Goal: Check status: Check status

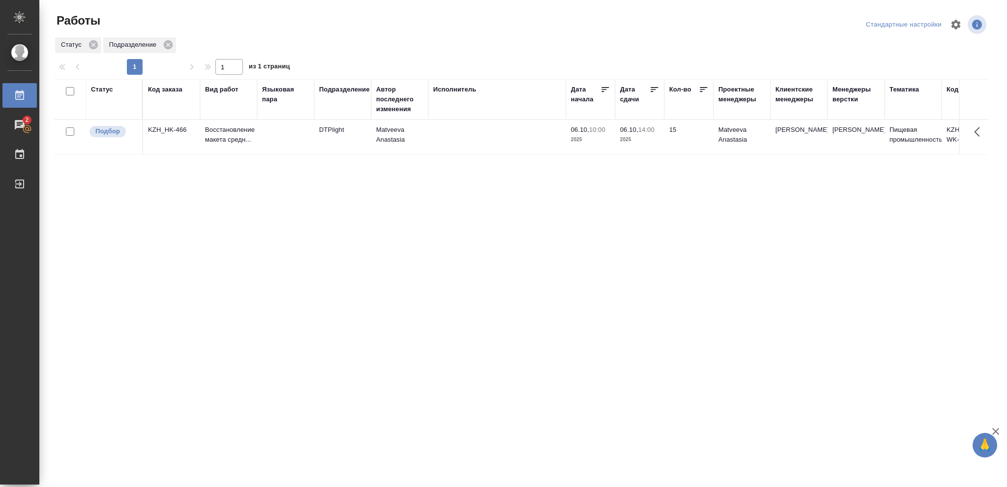
click at [100, 90] on div "Статус" at bounding box center [102, 90] width 22 height 10
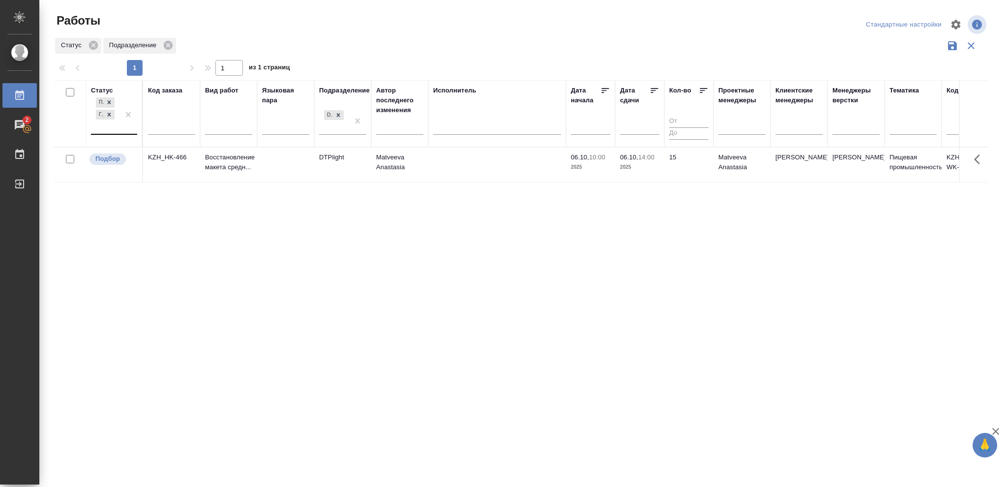
click at [104, 131] on div "Подбор Готов к работе" at bounding box center [105, 114] width 29 height 38
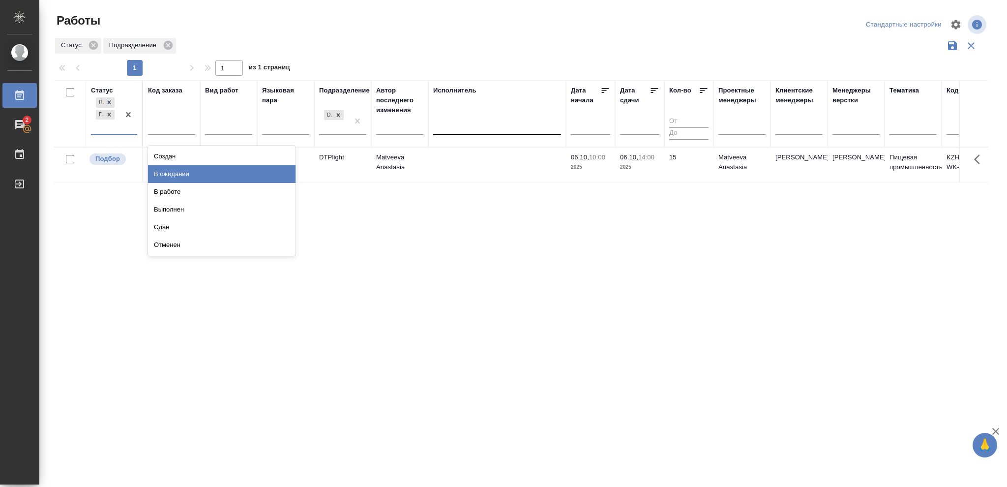
drag, startPoint x: 177, startPoint y: 173, endPoint x: 479, endPoint y: 127, distance: 304.9
click at [179, 174] on div "В ожидании" at bounding box center [221, 174] width 147 height 18
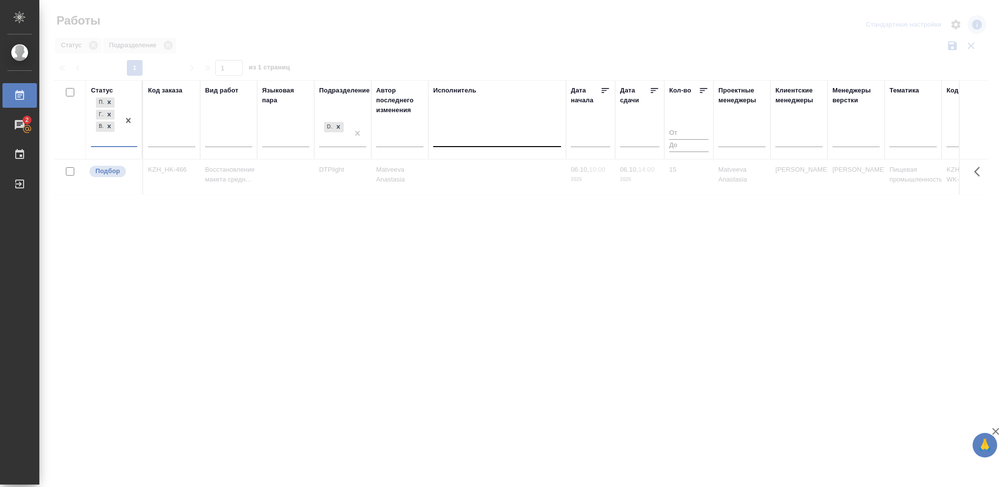
click at [459, 146] on div at bounding box center [497, 141] width 128 height 26
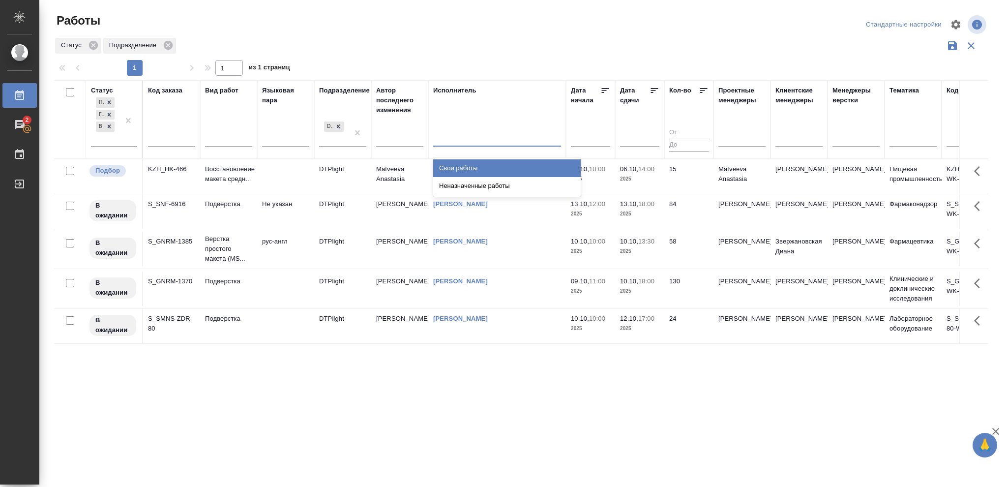
click at [459, 141] on div at bounding box center [497, 136] width 128 height 14
click at [452, 163] on div "Свои работы" at bounding box center [506, 168] width 147 height 18
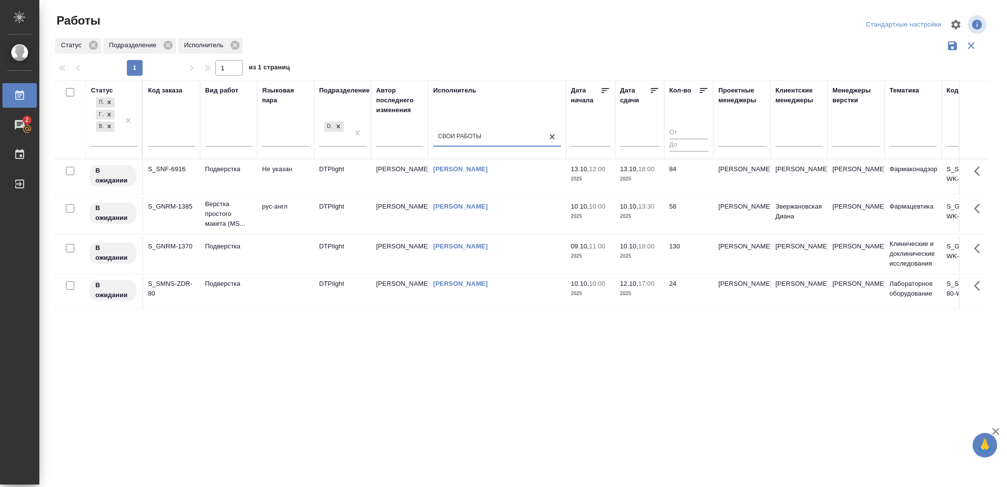
click at [655, 91] on icon at bounding box center [654, 91] width 10 height 10
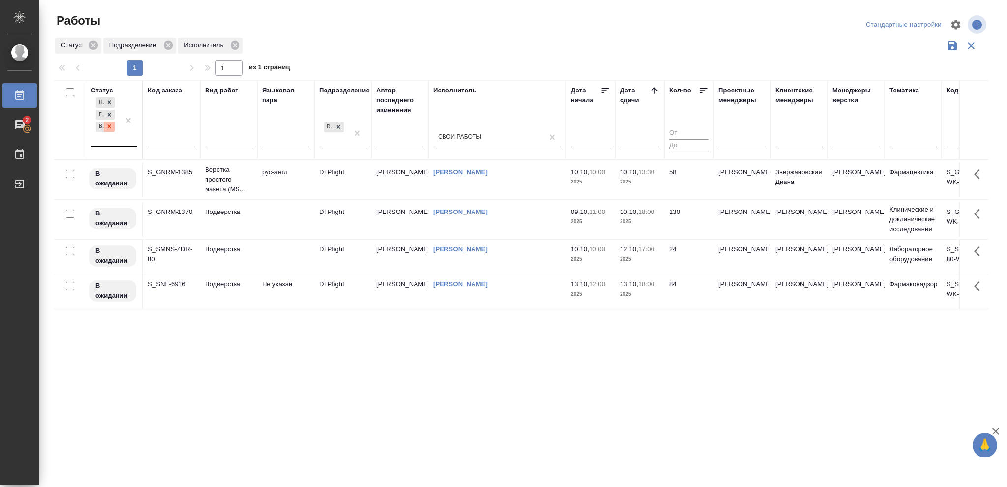
click at [110, 126] on icon at bounding box center [109, 126] width 3 height 3
